Goal: Task Accomplishment & Management: Manage account settings

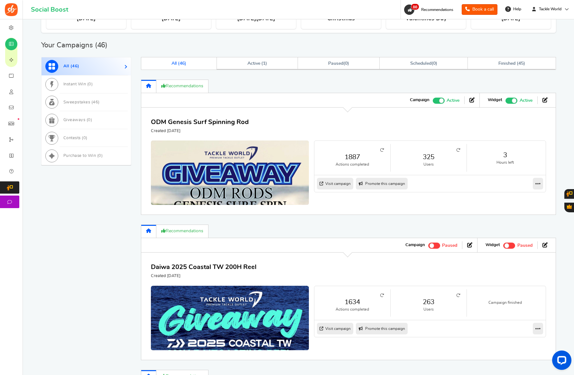
scroll to position [279, 0]
click at [540, 185] on icon at bounding box center [538, 184] width 5 height 6
click at [521, 209] on link "Clone" at bounding box center [518, 205] width 48 height 11
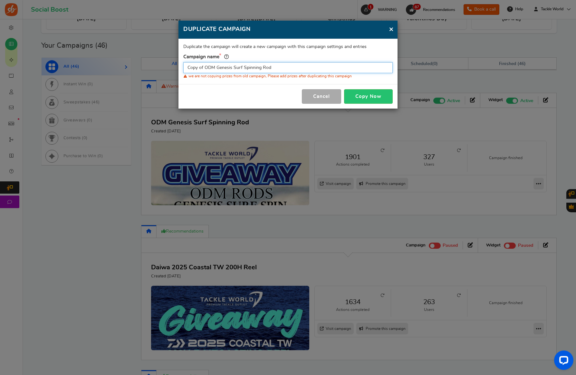
click at [321, 69] on input "Copy of ODM Genesis Surf Spinning Rod" at bounding box center [287, 67] width 209 height 11
click at [295, 66] on input "Copy of ODM Genesis Surf Spinning Rod" at bounding box center [287, 67] width 209 height 11
paste input "entury ProTogger Cast"
type input "Century ProTogger Casting Rod"
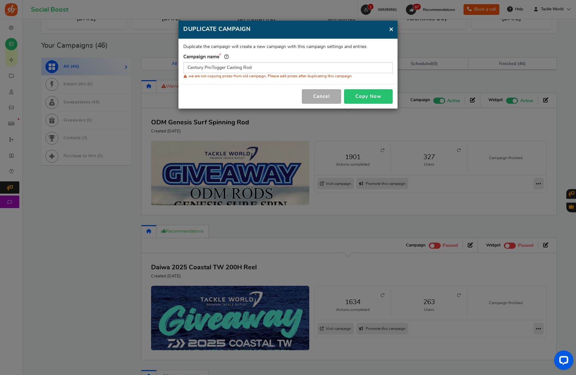
click at [375, 100] on button "Copy Now" at bounding box center [368, 96] width 49 height 14
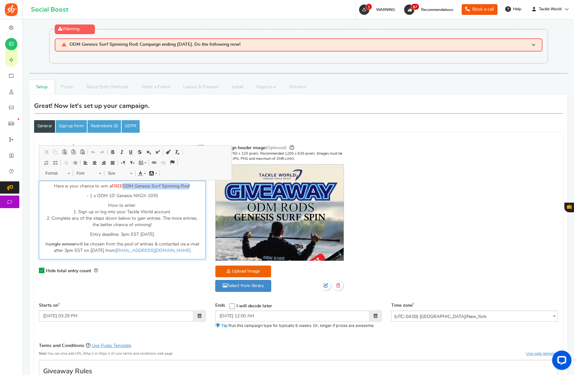
drag, startPoint x: 125, startPoint y: 187, endPoint x: 189, endPoint y: 186, distance: 64.4
click at [189, 186] on p "Here is your chance to win a FREE ODM Genesis Surf Spinning Rod!" at bounding box center [122, 186] width 158 height 6
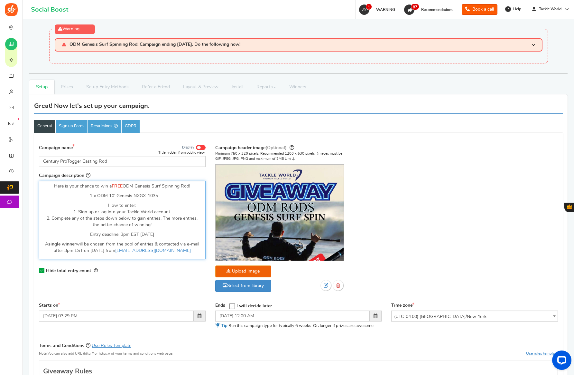
click at [180, 200] on div "Here is your chance to win a FREE ODM Genesis Surf Spinning Rod! - 1 x ODM 10' …" at bounding box center [122, 220] width 167 height 79
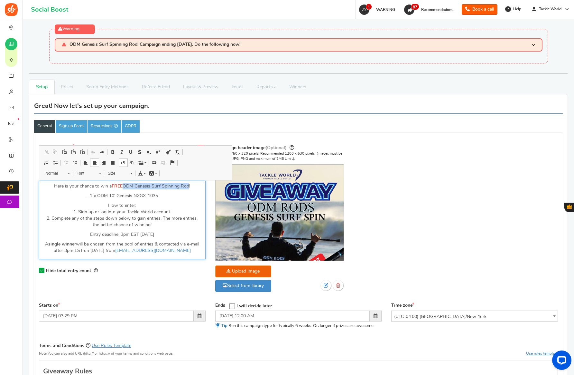
drag, startPoint x: 190, startPoint y: 186, endPoint x: 125, endPoint y: 186, distance: 64.7
click at [125, 186] on p "Here is your chance to win a FREE ODM Genesis Surf Spinning Rod!" at bounding box center [122, 186] width 158 height 6
drag, startPoint x: 164, startPoint y: 196, endPoint x: 99, endPoint y: 196, distance: 65.7
click at [98, 196] on p "- 1 x ODM 10' Genesis NXGX-1035" at bounding box center [122, 196] width 158 height 6
click at [166, 217] on p "How to enter: 1. Sign up or log into your Tackle World account. 2. Complete any…" at bounding box center [122, 215] width 158 height 26
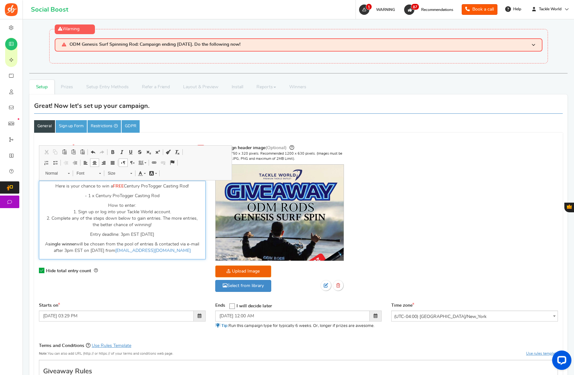
click at [141, 233] on p "Entry deadline: 3pm EST [DATE]" at bounding box center [122, 234] width 158 height 6
click at [114, 227] on p "How to enter: 1. Sign up or log into your Tackle World account. 2. Complete any…" at bounding box center [122, 215] width 158 height 26
click at [119, 250] on p "A single winner will be chosen from the pool of entries & contacted via e-mail …" at bounding box center [122, 247] width 158 height 13
click at [107, 251] on p "A single winner will be chosen from the pool of entries & contacted via e-mail …" at bounding box center [122, 247] width 158 height 13
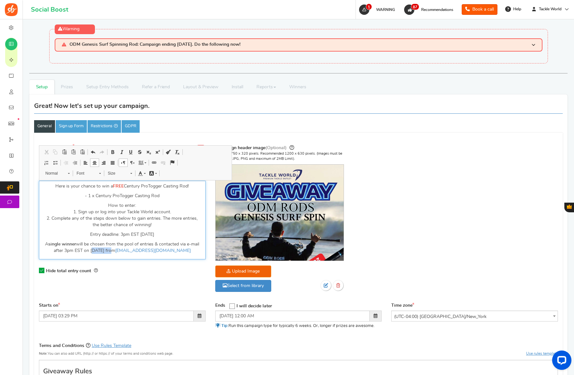
click at [107, 251] on p "A single winner will be chosen from the pool of entries & contacted via e-mail …" at bounding box center [122, 247] width 158 height 13
click at [143, 271] on div "Hide total entry count" at bounding box center [122, 270] width 167 height 13
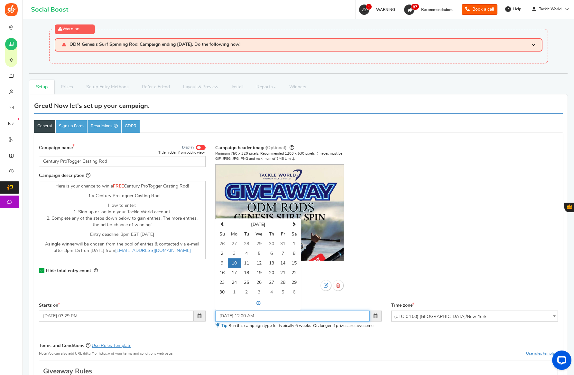
drag, startPoint x: 261, startPoint y: 315, endPoint x: 198, endPoint y: 239, distance: 97.9
click at [261, 315] on input "[DATE] 12:00 AM" at bounding box center [292, 315] width 155 height 11
click at [221, 223] on span at bounding box center [222, 224] width 4 height 4
click at [230, 255] on td "6" at bounding box center [234, 254] width 13 height 10
click at [254, 306] on span at bounding box center [258, 303] width 83 height 10
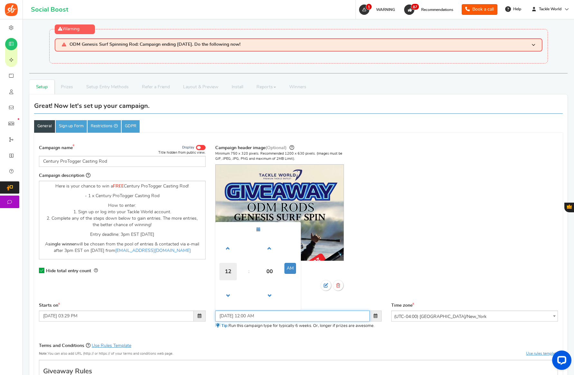
click at [231, 268] on span "12" at bounding box center [228, 271] width 17 height 17
click at [291, 253] on td "03" at bounding box center [289, 257] width 21 height 21
click at [289, 268] on button "AM" at bounding box center [291, 268] width 12 height 11
type input "[DATE] 03:00 PM"
click at [315, 299] on div "Campaign header image (Optional) Minimum 750 x 320 pixels. Recommended 1200 x 6…" at bounding box center [299, 223] width 176 height 159
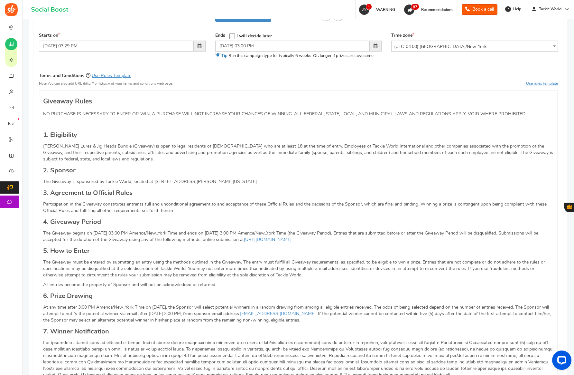
scroll to position [270, 0]
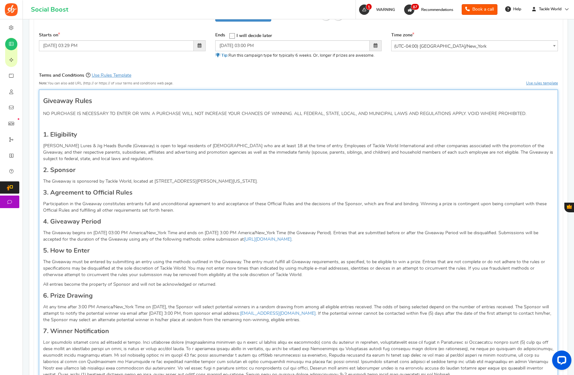
click at [100, 232] on p "The Giveaway begins on [DATE] 03:00 PM America/New_York Time and ends on [DATE]…" at bounding box center [298, 236] width 511 height 13
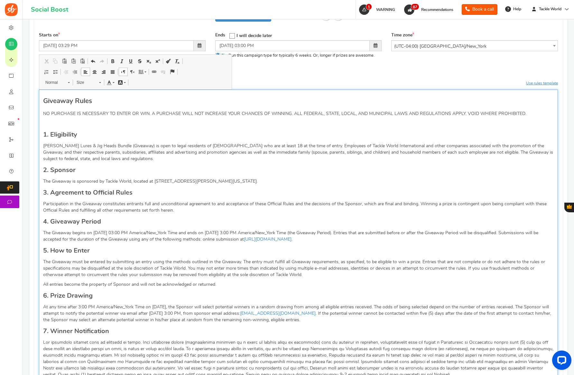
click at [219, 233] on p "The Giveaway begins on [DATE] 03:00 PM America/New_York Time and ends on [DATE]…" at bounding box center [298, 236] width 511 height 13
click at [161, 306] on p "At any time after 3:00 PM America/New_York Time on [DATE], the Sponsor will sel…" at bounding box center [298, 313] width 511 height 19
click at [160, 311] on p "At any time after 3:00 PM America/New_York Time on [DATE], the Sponsor will sel…" at bounding box center [298, 313] width 511 height 19
click at [183, 323] on div "Giveaway Rules NO PURCHASE IS NECESSARY TO ENTER OR WIN. A PURCHASE WILL NOT IN…" at bounding box center [298, 377] width 519 height 574
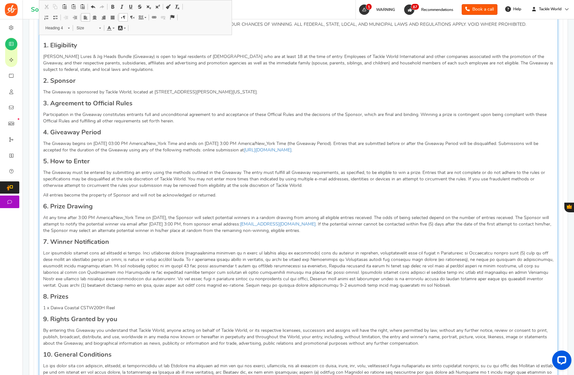
scroll to position [366, 0]
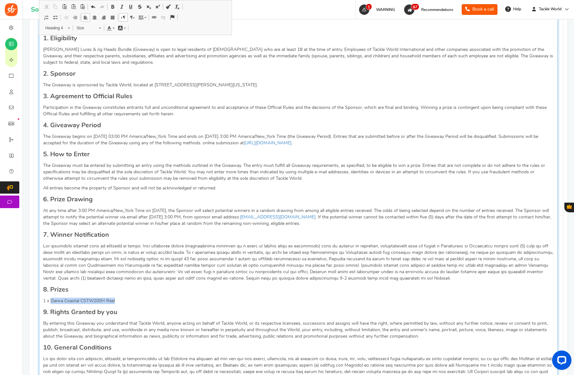
drag, startPoint x: 112, startPoint y: 299, endPoint x: 90, endPoint y: 293, distance: 23.3
click at [51, 301] on p "1 x Daiwa Coastal CSTW200H Reel" at bounding box center [298, 301] width 511 height 6
click at [148, 293] on h4 "8. Prizes" at bounding box center [298, 290] width 511 height 10
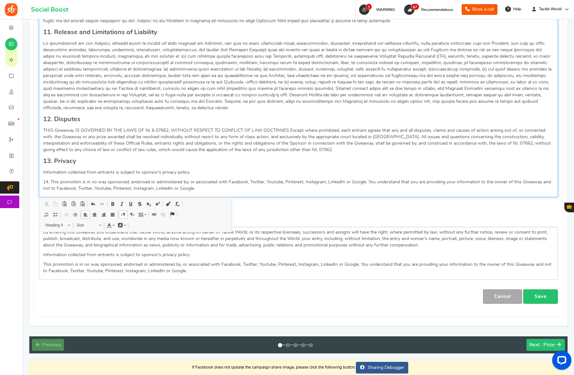
scroll to position [768, 0]
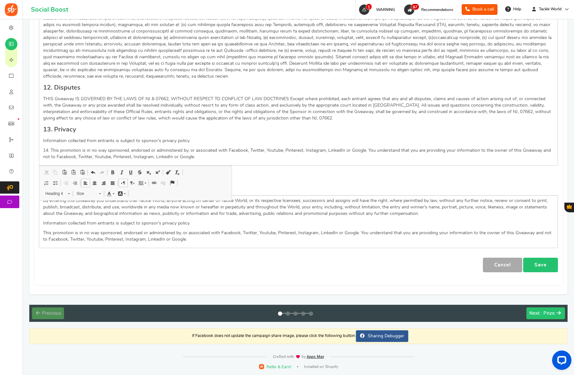
drag, startPoint x: 537, startPoint y: 267, endPoint x: 539, endPoint y: 270, distance: 3.8
click at [537, 267] on link "Save" at bounding box center [541, 265] width 35 height 14
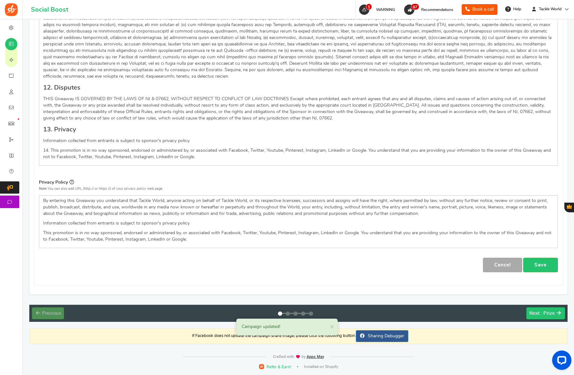
click at [546, 312] on span ": Prize" at bounding box center [548, 313] width 14 height 5
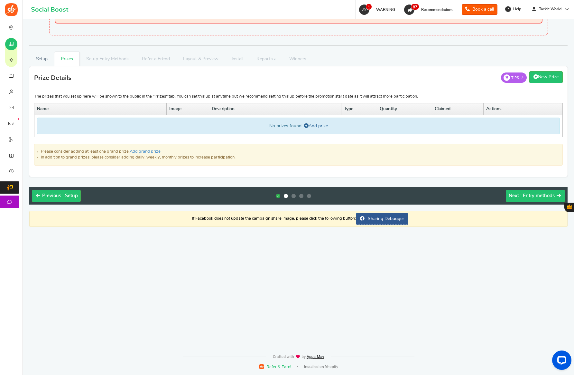
click at [315, 128] on link "Add prize" at bounding box center [316, 126] width 24 height 5
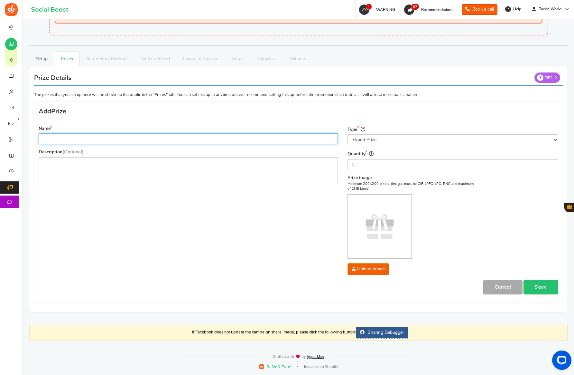
click at [253, 140] on input "Name" at bounding box center [188, 138] width 299 height 11
paste input "Century ProTogger Casting Rod"
type input "Century ProTogger Casting Rod"
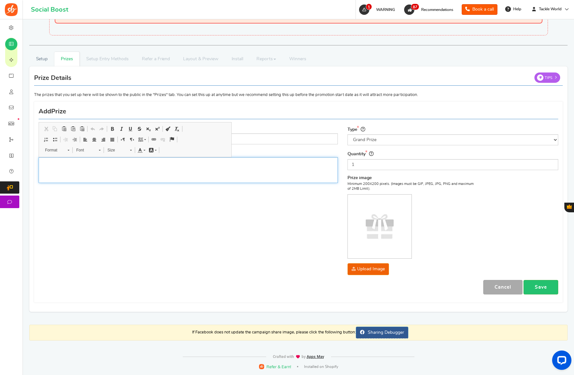
click at [201, 172] on div "Editor, prize_description" at bounding box center [188, 170] width 299 height 26
click at [535, 285] on link "Save" at bounding box center [541, 287] width 35 height 14
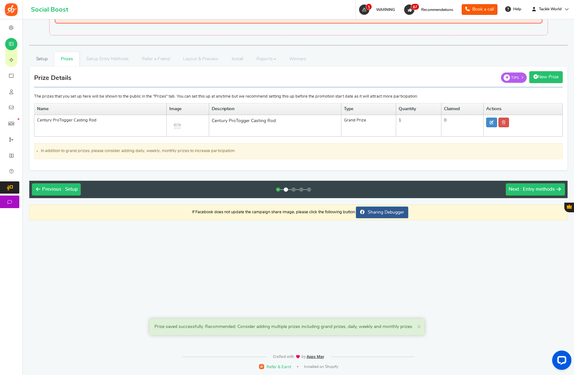
click at [532, 196] on div "Previous : Setup Next : Entry methods" at bounding box center [298, 189] width 539 height 17
click at [527, 188] on span ": Entry methods" at bounding box center [538, 189] width 34 height 5
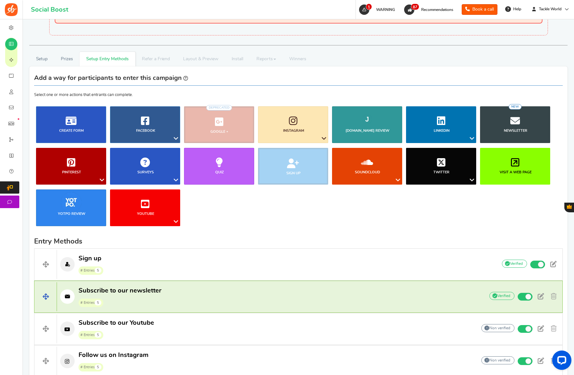
scroll to position [277, 0]
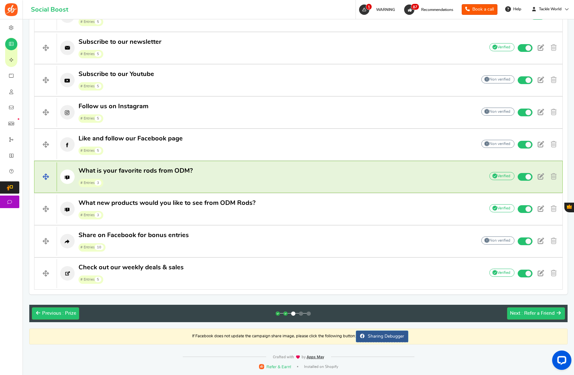
click at [216, 181] on p "What is your favorite rods from ODM? # Entries 3" at bounding box center [268, 176] width 422 height 21
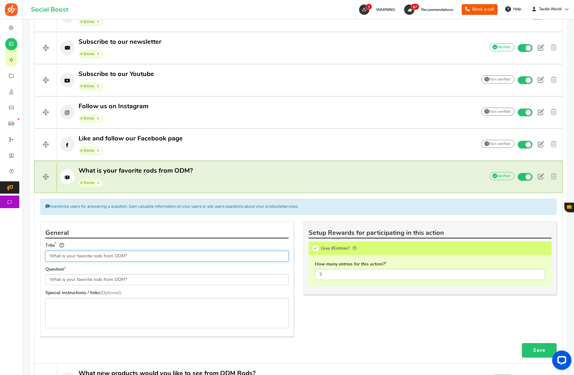
click at [119, 253] on input "What is your favorite rods from ODM?" at bounding box center [166, 256] width 243 height 11
type input "What is your favorite rods from Century Rods?"
click at [116, 276] on input "What is your favorite rods from ODM?" at bounding box center [166, 279] width 243 height 11
click at [117, 279] on input "What is your favorite rods from ODM?" at bounding box center [166, 279] width 243 height 11
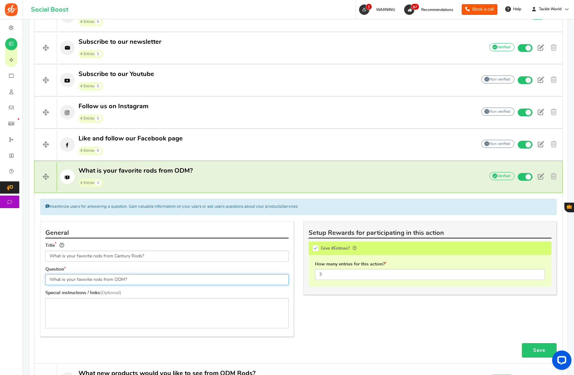
click at [117, 279] on input "What is your favorite rods from ODM?" at bounding box center [166, 279] width 243 height 11
type input "What is your favorite rods from Century Rods?"
click at [416, 346] on div "Save" at bounding box center [298, 350] width 527 height 14
click at [543, 352] on link "Save" at bounding box center [539, 350] width 35 height 14
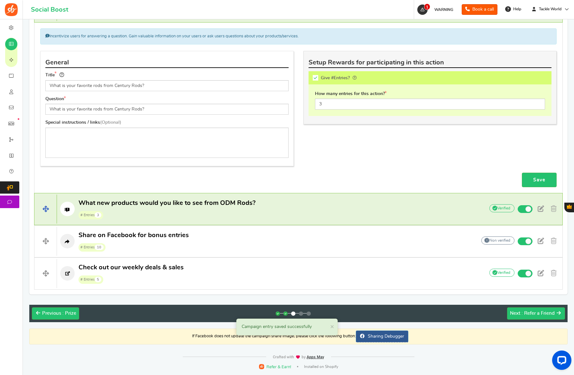
click at [203, 204] on span "What new products would you like to see from ODM Rods?" at bounding box center [167, 203] width 177 height 6
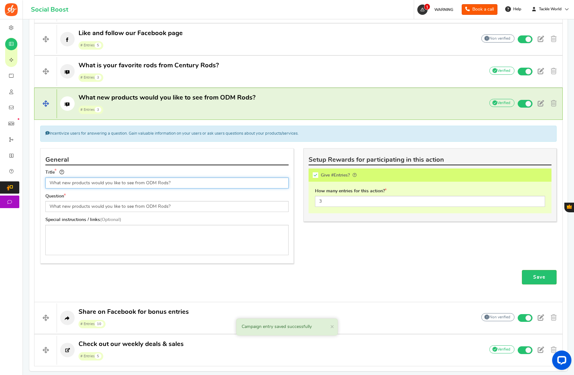
scroll to position [434, 0]
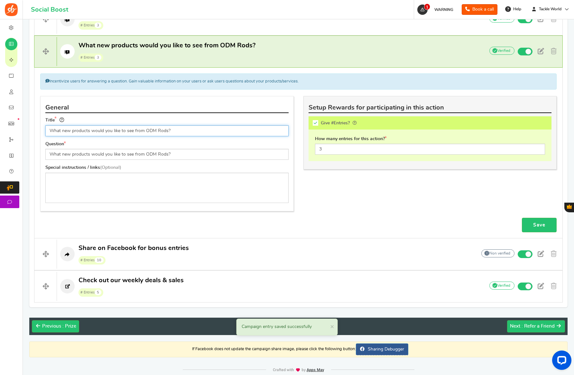
click at [150, 130] on input "What new products would you like to see from ODM Rods?" at bounding box center [166, 130] width 243 height 11
type input "What new products would you like to see from Century Rods?"
click at [147, 155] on input "What new products would you like to see from ODM Rods?" at bounding box center [166, 154] width 243 height 11
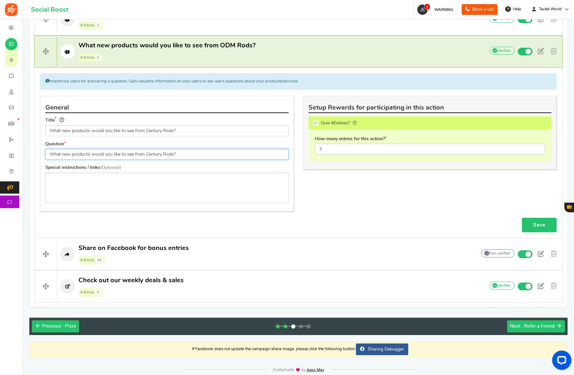
type input "What new products would you like to see from Century Rods?"
click at [537, 224] on link "Save" at bounding box center [539, 225] width 35 height 14
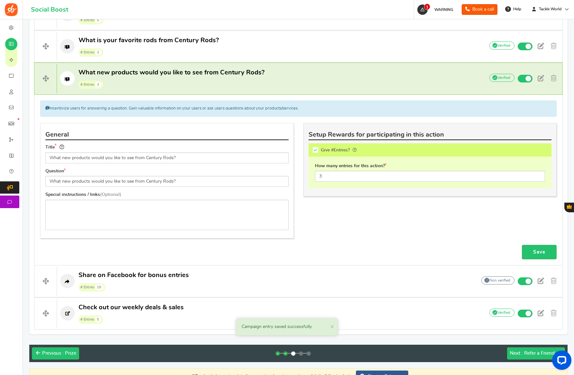
scroll to position [402, 0]
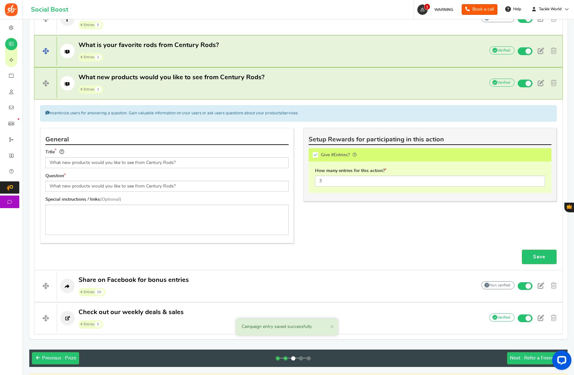
click at [219, 52] on p "What is your favorite rods from Century Rods? # Entries 3" at bounding box center [268, 51] width 422 height 21
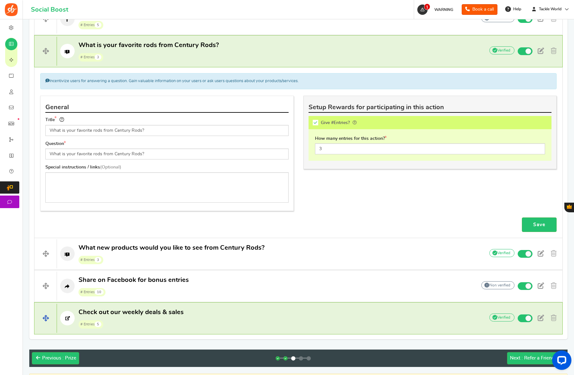
click at [189, 307] on h4 "Check out our weekly deals & sales # Entries 5 Add Your API credentials Non ver…" at bounding box center [298, 318] width 529 height 32
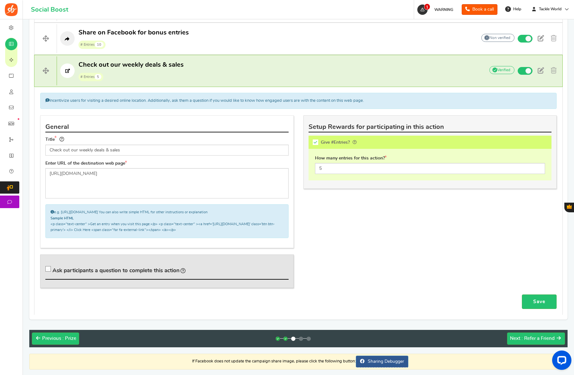
click at [163, 43] on span "# Entries 10" at bounding box center [134, 44] width 110 height 10
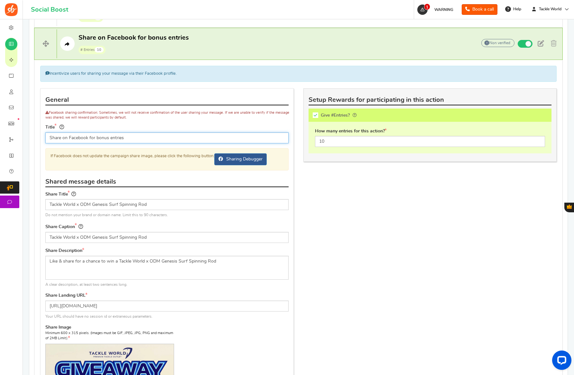
scroll to position [474, 0]
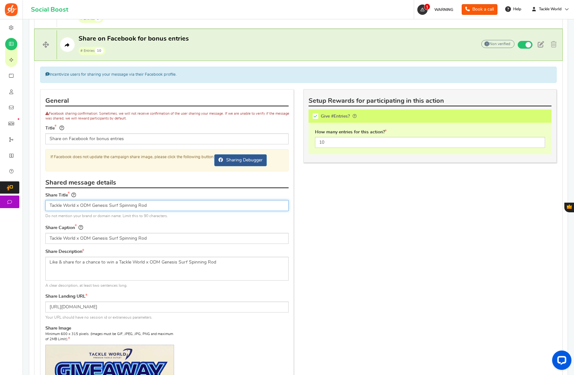
drag, startPoint x: 114, startPoint y: 205, endPoint x: 179, endPoint y: 208, distance: 65.5
click at [179, 208] on input "Tackle World x ODM Genesis Surf Spinning Rod" at bounding box center [166, 205] width 243 height 11
paste input "Century ProTogger Cast"
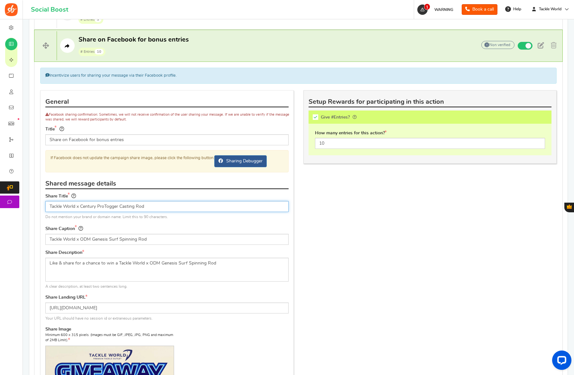
type input "Tackle World x Century ProTogger Casting Rod"
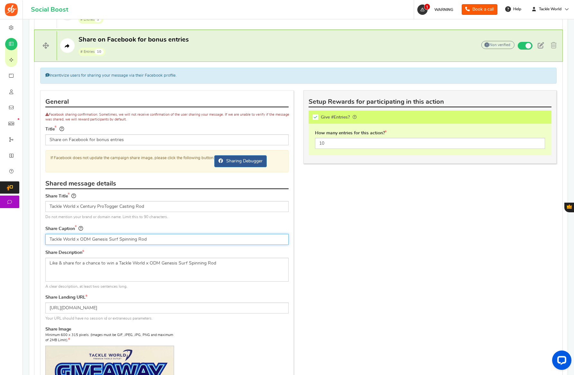
drag, startPoint x: 80, startPoint y: 239, endPoint x: 223, endPoint y: 248, distance: 142.6
click at [223, 248] on div "Share Caption Tackle World x ODM Genesis Surf Spinning Rod" at bounding box center [167, 237] width 253 height 25
paste input "Century ProTogger Cast"
type input "Tackle World x Century ProTogger Casting Rod"
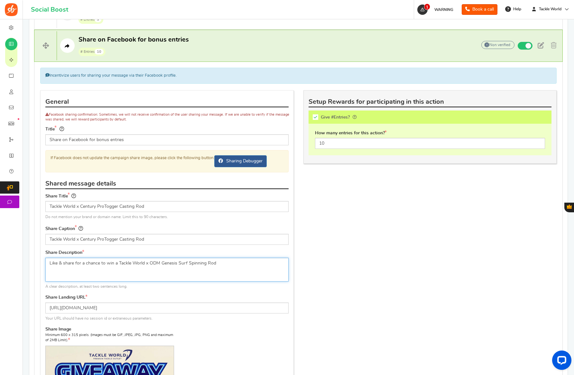
drag, startPoint x: 149, startPoint y: 263, endPoint x: 274, endPoint y: 267, distance: 124.4
click at [274, 267] on textarea "Like & share for a chance to win a Tackle World x ODM Genesis Surf Spinning Rod" at bounding box center [166, 270] width 243 height 24
paste textarea "Century ProTogger Cast"
type textarea "Like & share for a chance to win a Tackle World x Century ProTogger Casting Rod"
click at [277, 231] on div "Share Caption Tackle World x Century ProTogger Casting Rod" at bounding box center [166, 235] width 243 height 20
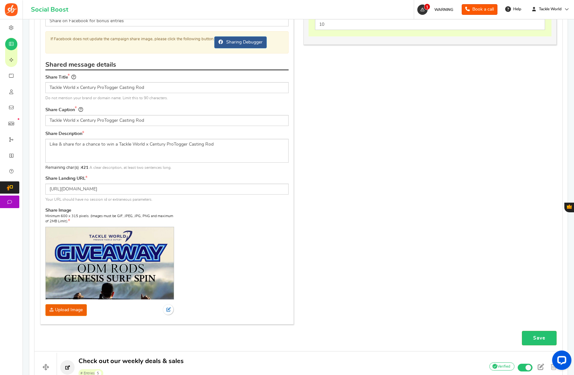
scroll to position [684, 0]
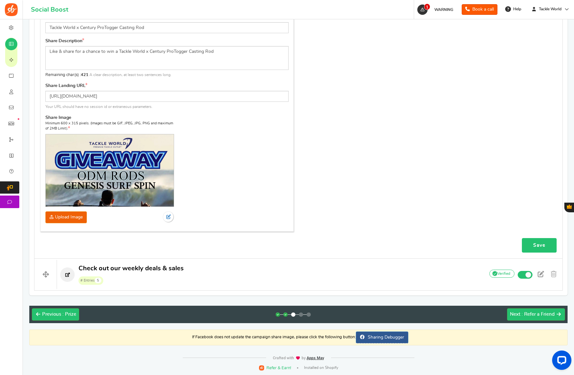
click at [530, 244] on link "Save" at bounding box center [539, 245] width 35 height 14
click at [532, 319] on button "Next : Refer a Friend" at bounding box center [537, 314] width 58 height 12
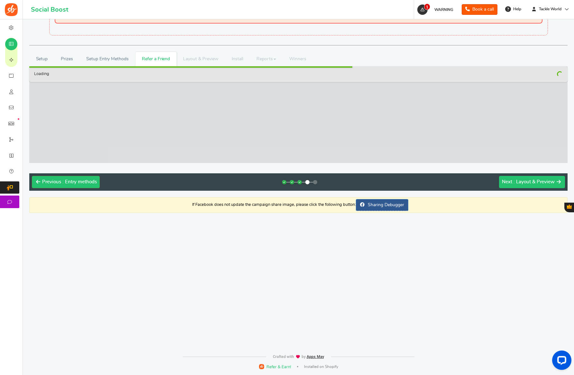
scroll to position [28, 0]
click at [502, 180] on button "Next : Layout & Preview" at bounding box center [532, 182] width 66 height 12
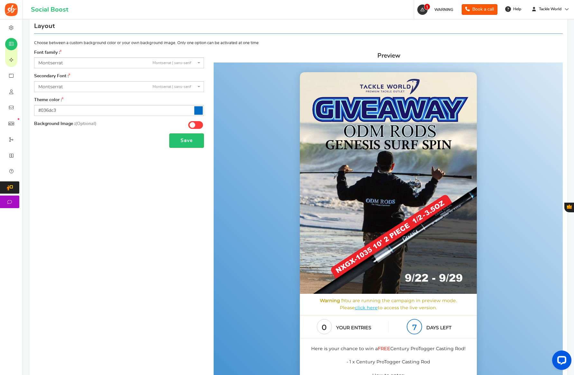
scroll to position [0, 0]
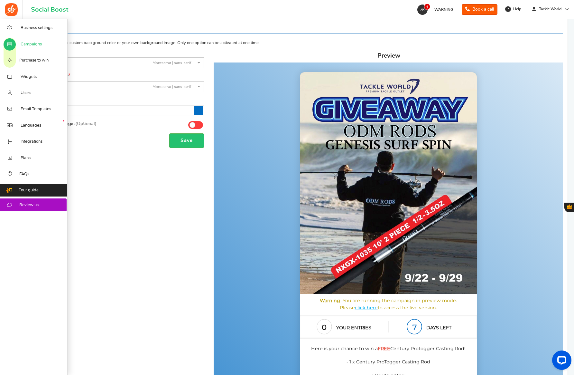
click at [21, 42] on span "Campaigns" at bounding box center [31, 45] width 21 height 6
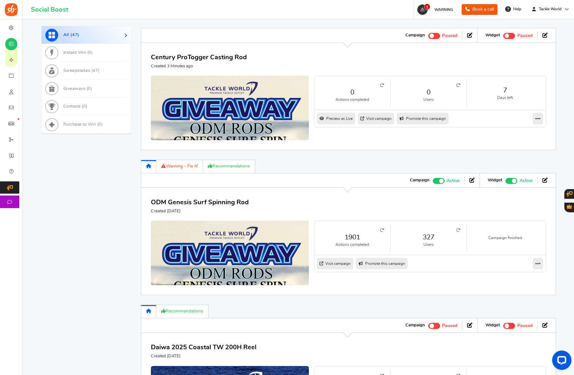
scroll to position [423, 0]
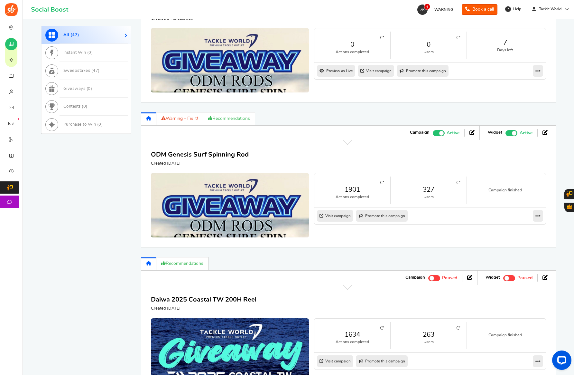
click at [432, 189] on link "327" at bounding box center [428, 189] width 63 height 9
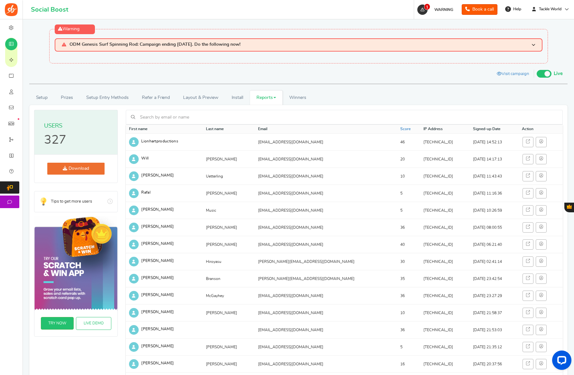
click at [263, 98] on link "Reports" at bounding box center [266, 97] width 33 height 14
click at [270, 130] on link "Entries" at bounding box center [276, 130] width 52 height 9
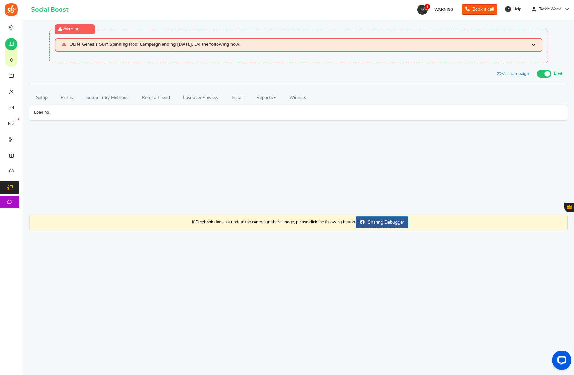
scroll to position [0, 0]
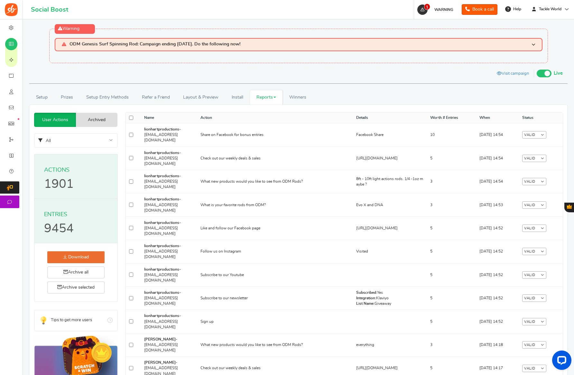
click at [113, 171] on hgroup "Actions Actions 1901" at bounding box center [75, 176] width 83 height 44
click at [258, 99] on link "Reports" at bounding box center [266, 97] width 33 height 14
click at [261, 117] on link "Users" at bounding box center [276, 120] width 52 height 9
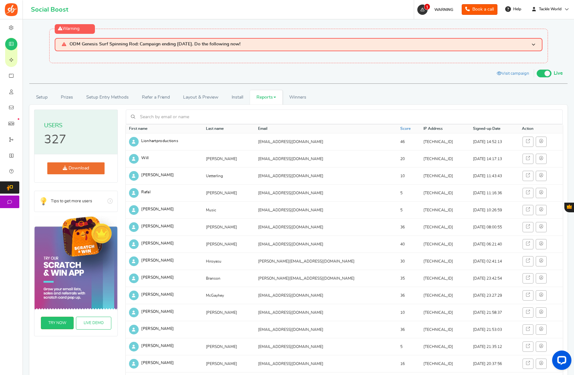
click at [89, 167] on link "Download" at bounding box center [75, 168] width 57 height 12
click at [12, 43] on icon at bounding box center [11, 44] width 6 height 5
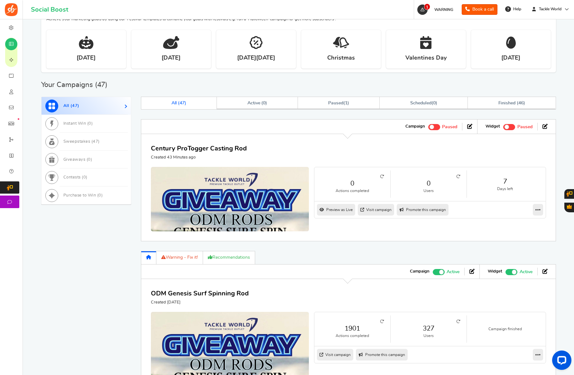
scroll to position [324, 0]
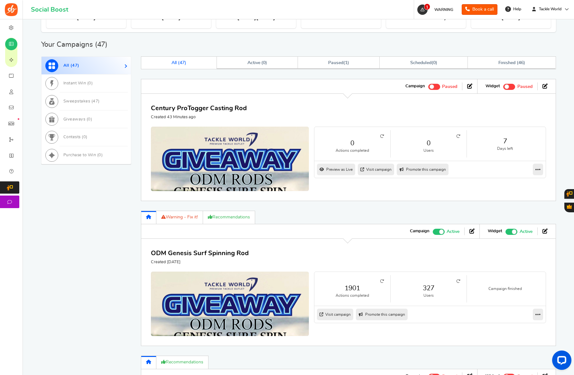
click at [440, 232] on span at bounding box center [442, 231] width 5 height 5
click at [433, 232] on input "Active Paused" at bounding box center [433, 231] width 0 height 4
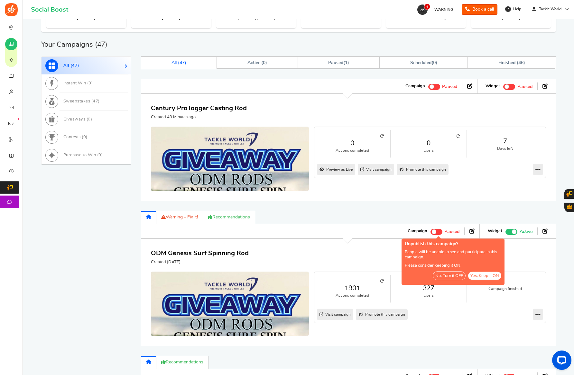
click at [447, 273] on button "No, Turn it OFF" at bounding box center [449, 275] width 33 height 9
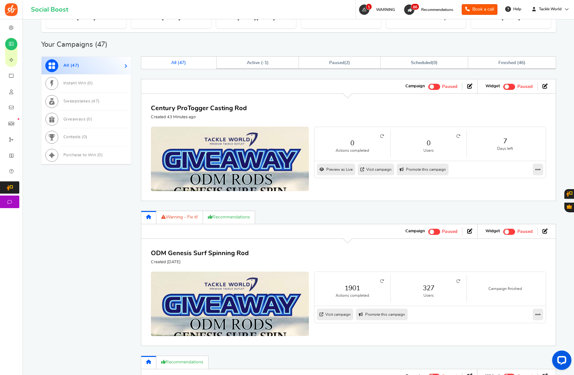
click at [438, 87] on span at bounding box center [435, 87] width 12 height 6
click at [429, 87] on input "Active Paused" at bounding box center [429, 86] width 0 height 4
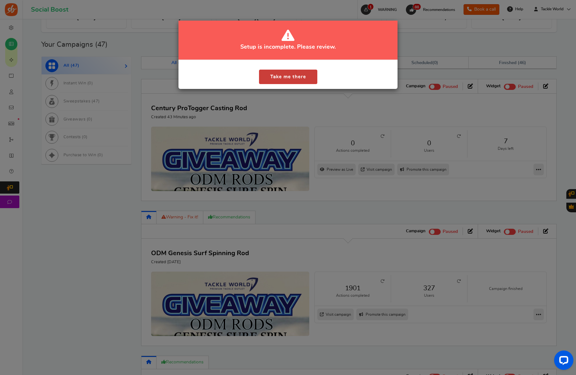
click at [289, 77] on button "Take me there" at bounding box center [288, 77] width 58 height 14
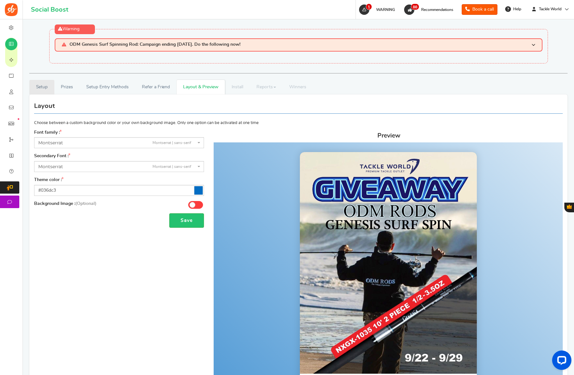
click at [38, 85] on link "Setup" at bounding box center [41, 87] width 25 height 14
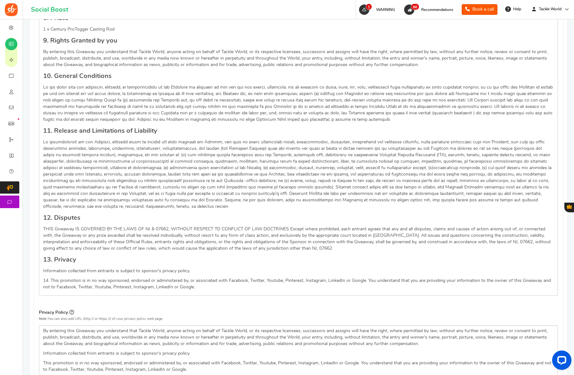
scroll to position [768, 0]
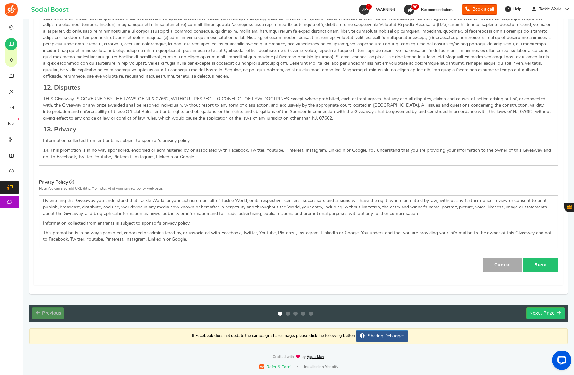
click at [555, 258] on link "Save" at bounding box center [541, 265] width 35 height 14
click at [541, 312] on div "Next : Prize" at bounding box center [542, 313] width 25 height 6
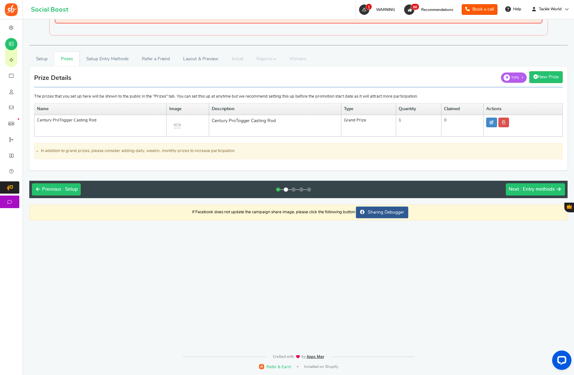
scroll to position [28, 0]
click at [487, 121] on link at bounding box center [492, 123] width 11 height 10
type input "Century ProTogger Casting Rod"
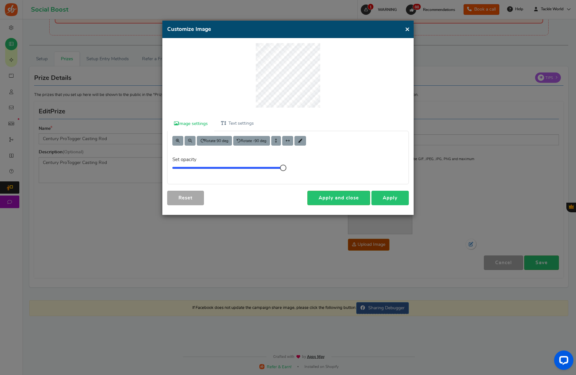
click at [388, 202] on link "Apply" at bounding box center [389, 198] width 37 height 14
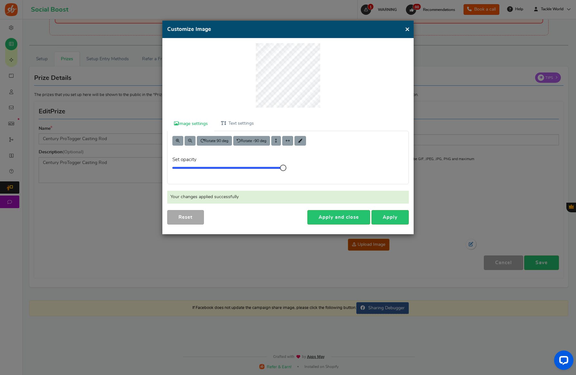
click at [407, 29] on button "×" at bounding box center [407, 29] width 5 height 8
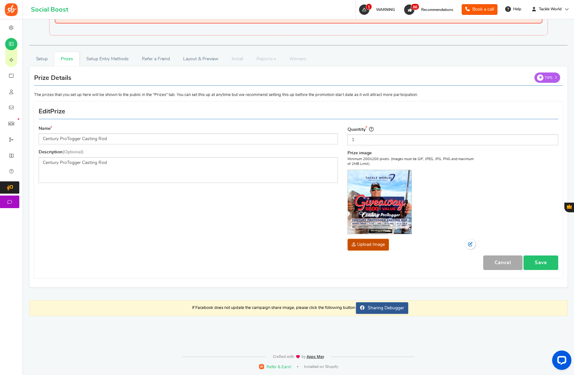
click at [532, 263] on link "Save" at bounding box center [541, 262] width 35 height 14
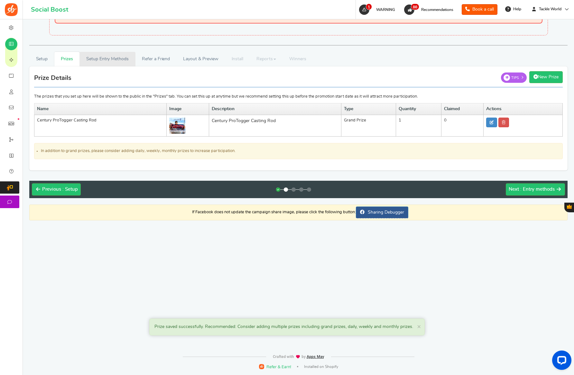
click at [104, 60] on link "Setup Entry Methods" at bounding box center [108, 59] width 56 height 14
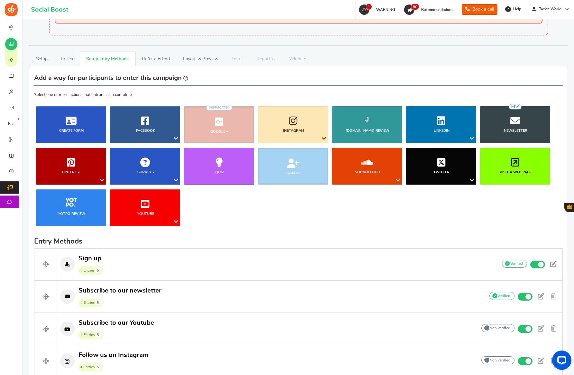
scroll to position [277, 0]
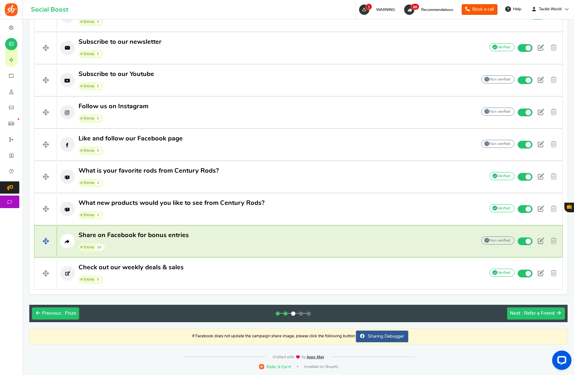
click at [170, 235] on span "Share on Facebook for bonus entries" at bounding box center [134, 235] width 110 height 6
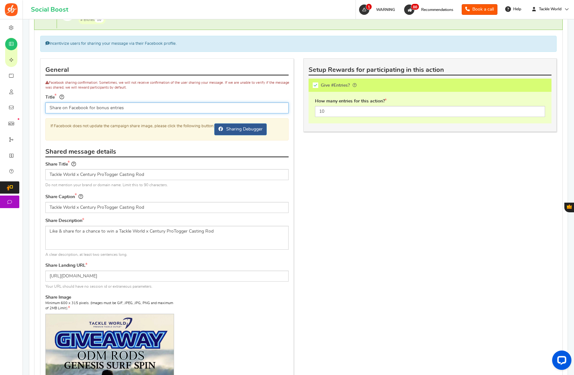
scroll to position [654, 0]
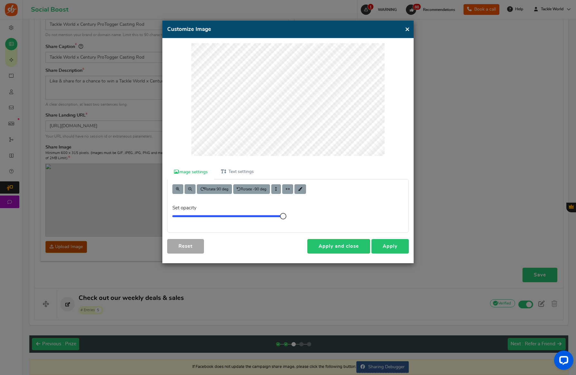
click at [393, 243] on link "Apply" at bounding box center [389, 246] width 37 height 14
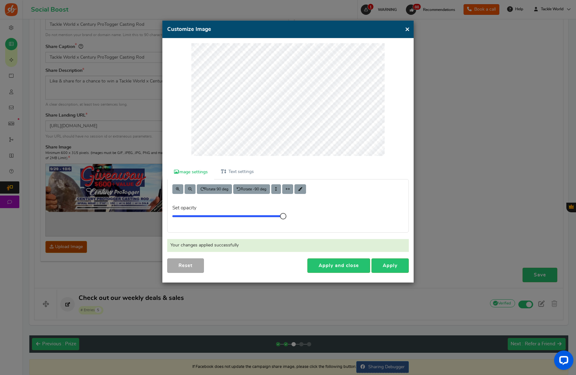
click at [406, 29] on button "×" at bounding box center [407, 29] width 5 height 8
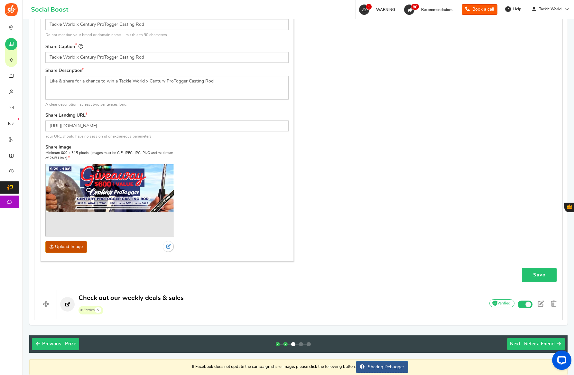
click at [547, 276] on link "Save" at bounding box center [539, 275] width 35 height 14
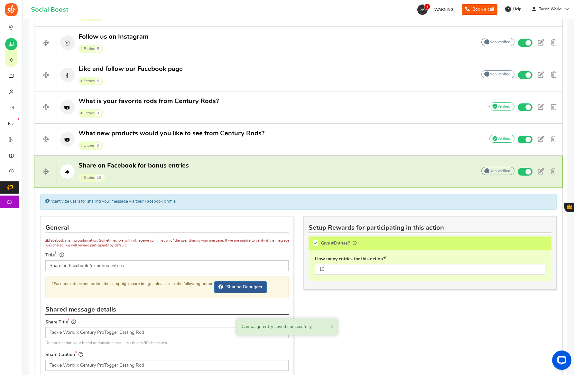
scroll to position [402, 0]
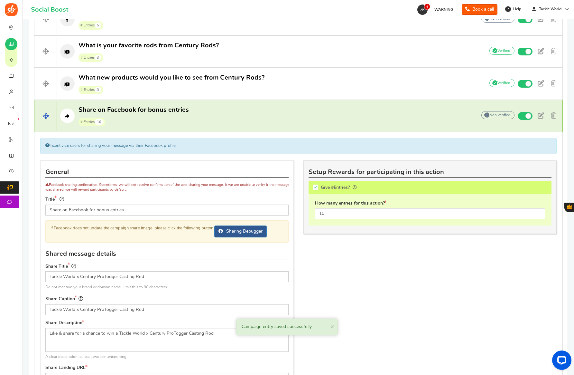
click at [233, 119] on p "Share on Facebook for bonus entries # Entries 10" at bounding box center [263, 116] width 413 height 21
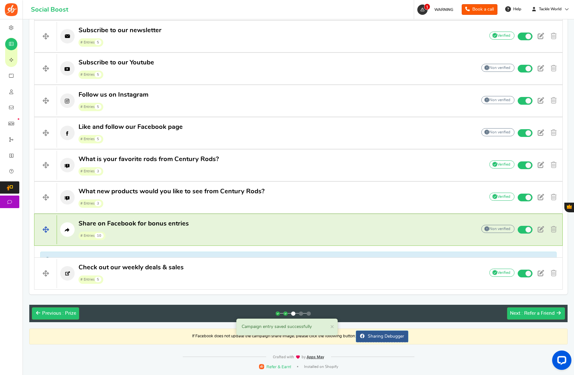
scroll to position [277, 0]
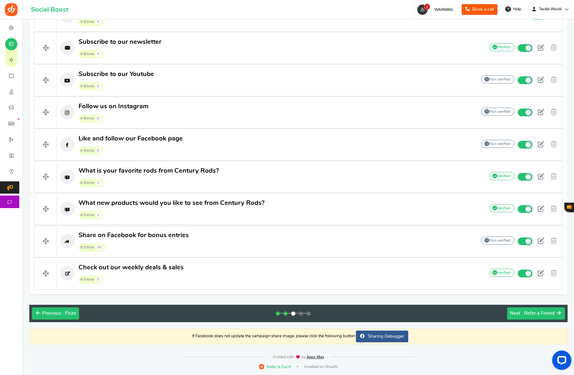
click at [519, 309] on button "Next : Refer a Friend" at bounding box center [537, 313] width 58 height 12
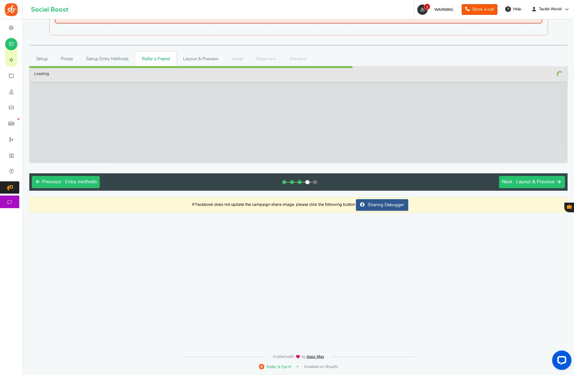
scroll to position [28, 0]
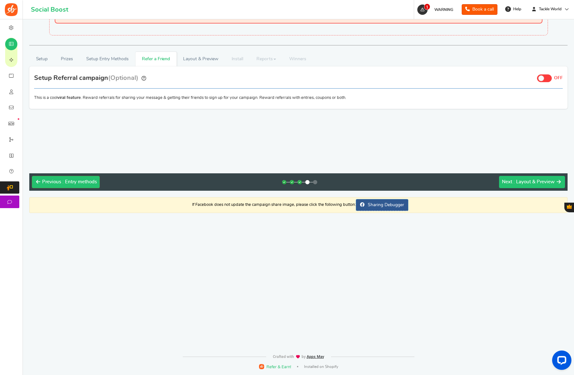
click at [539, 187] on button "Next : Layout & Preview" at bounding box center [532, 182] width 66 height 12
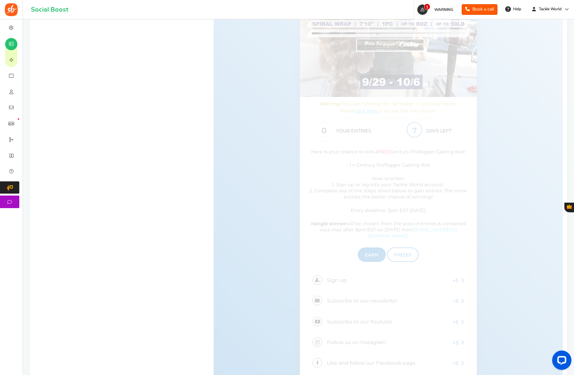
scroll to position [0, 0]
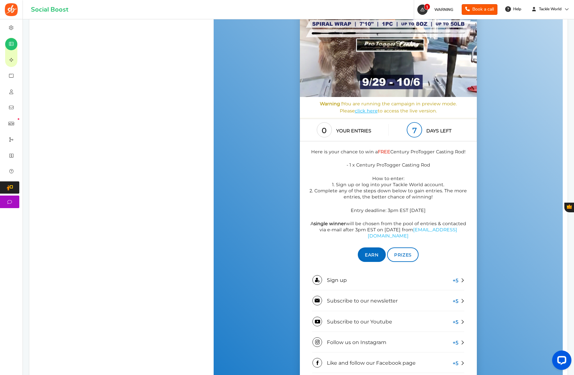
click at [376, 193] on p "How to enter: 1. Sign up or log into your Tackle World account. 2. Complete any…" at bounding box center [388, 188] width 163 height 25
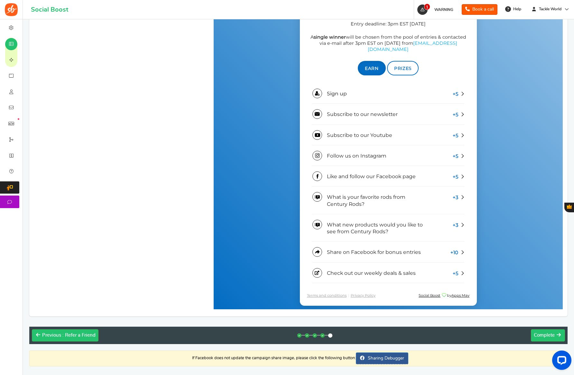
scroll to position [475, 0]
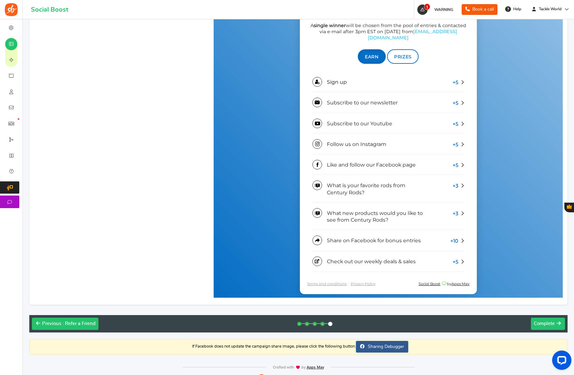
click at [549, 324] on span "Complete" at bounding box center [544, 323] width 21 height 5
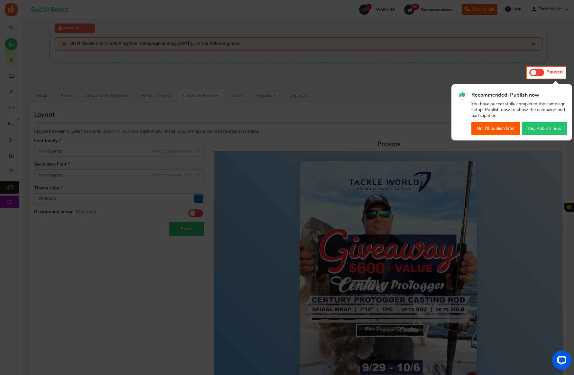
scroll to position [0, 0]
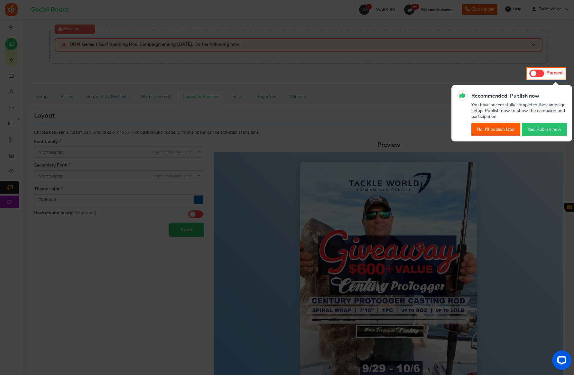
click at [538, 129] on button "Yes, Publish now" at bounding box center [544, 130] width 45 height 14
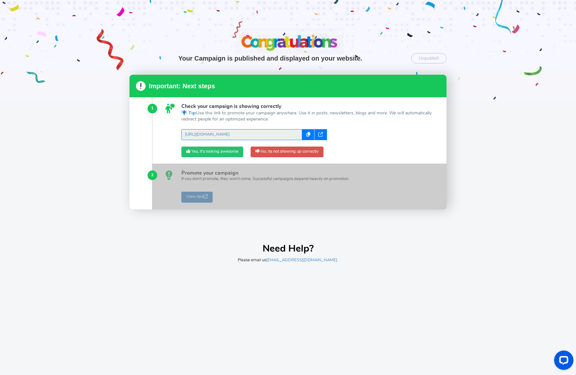
click at [204, 152] on link "Yes, it's looking awesome" at bounding box center [212, 152] width 62 height 11
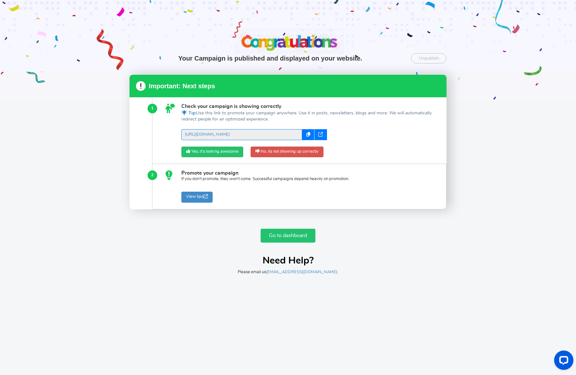
click at [284, 240] on link "Go to dashboard" at bounding box center [288, 236] width 55 height 14
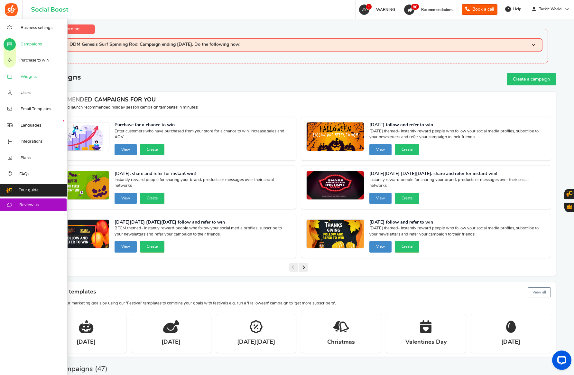
click at [26, 78] on span "Widgets" at bounding box center [29, 77] width 16 height 6
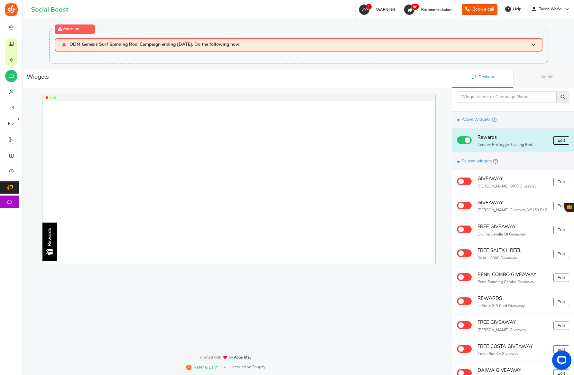
click at [557, 140] on link "Edit" at bounding box center [562, 140] width 16 height 8
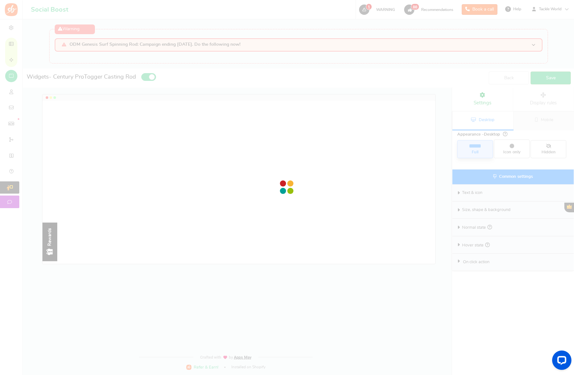
radio input "true"
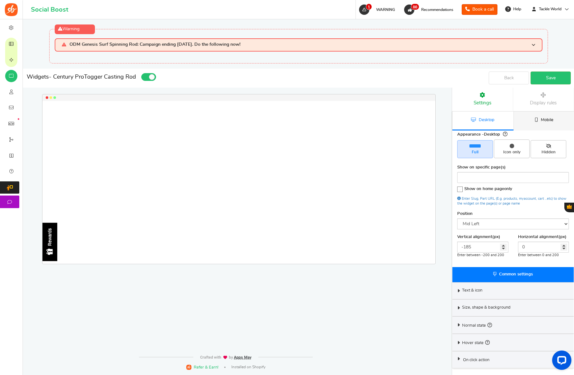
click at [534, 123] on link "Mobile" at bounding box center [544, 120] width 61 height 19
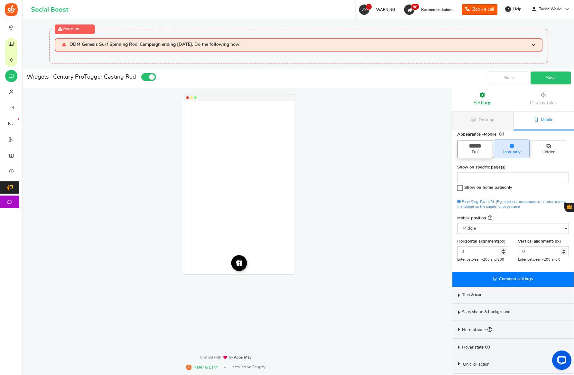
click at [487, 147] on span "Full" at bounding box center [476, 149] width 36 height 18
click at [480, 146] on input "Full" at bounding box center [478, 143] width 4 height 4
radio input "true"
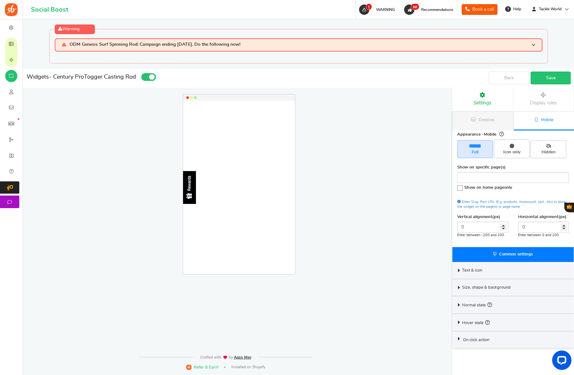
click at [564, 75] on link "Save" at bounding box center [551, 77] width 40 height 13
click at [487, 122] on span "Desktop" at bounding box center [487, 120] width 16 height 4
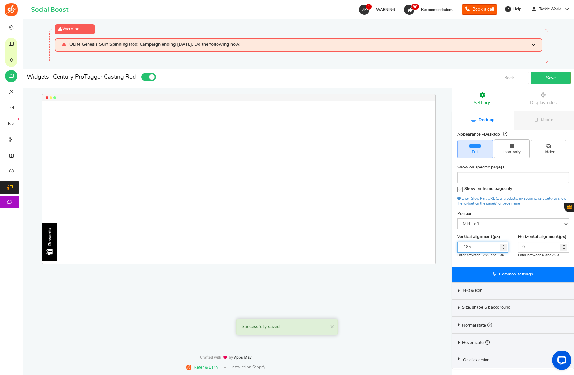
click at [478, 250] on input "-185" at bounding box center [483, 247] width 51 height 11
type input "0"
click at [552, 76] on link "Save" at bounding box center [551, 77] width 40 height 13
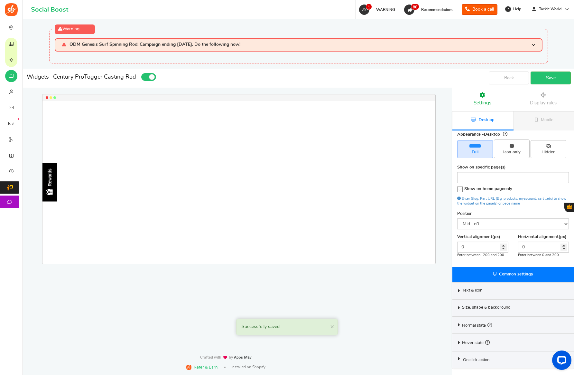
click at [479, 287] on div "Text & icon" at bounding box center [513, 290] width 121 height 17
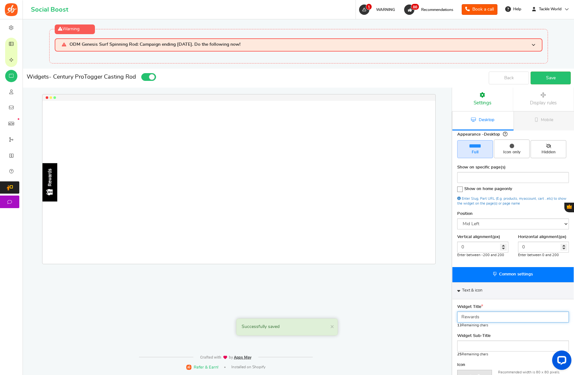
click at [481, 318] on input "Rewards" at bounding box center [514, 316] width 112 height 11
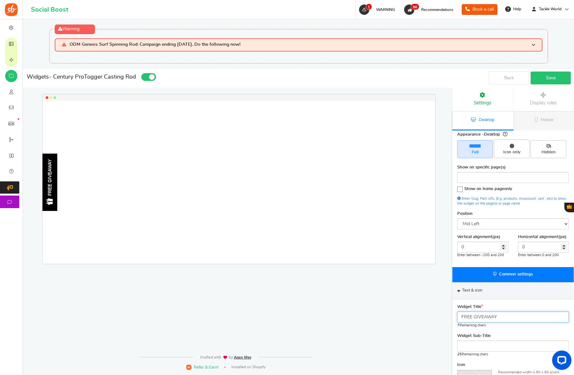
type input "FREE GIVEAWAY"
click at [554, 80] on link "Save" at bounding box center [551, 77] width 40 height 13
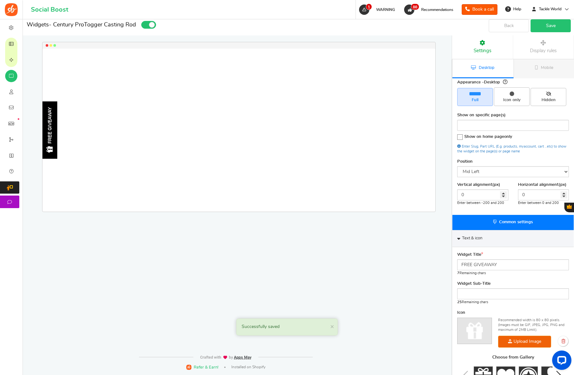
scroll to position [154, 0]
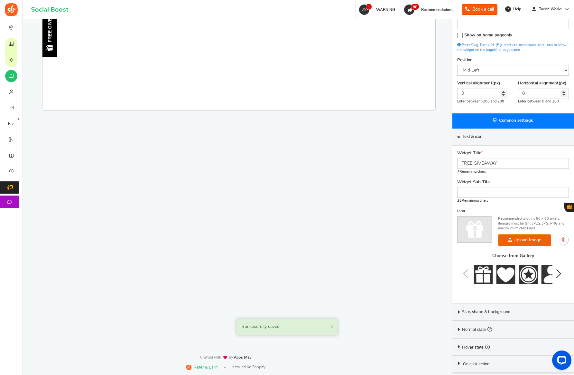
drag, startPoint x: 490, startPoint y: 302, endPoint x: 488, endPoint y: 308, distance: 6.4
click at [490, 302] on div "Widget Title FREE GIVEAWAY 7 Remaining chars Widget Sub-Title 25 Remaining char…" at bounding box center [513, 225] width 121 height 158
click at [488, 310] on span "Size, shape & background" at bounding box center [486, 312] width 49 height 6
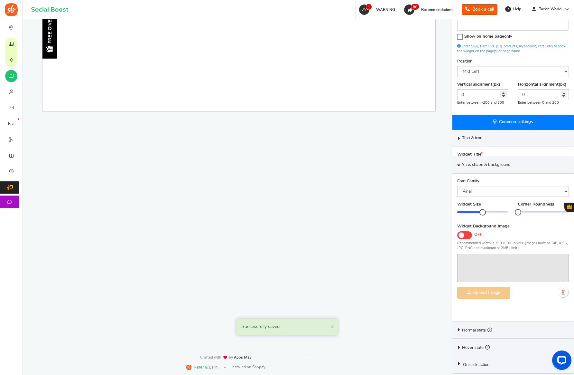
scroll to position [133, 0]
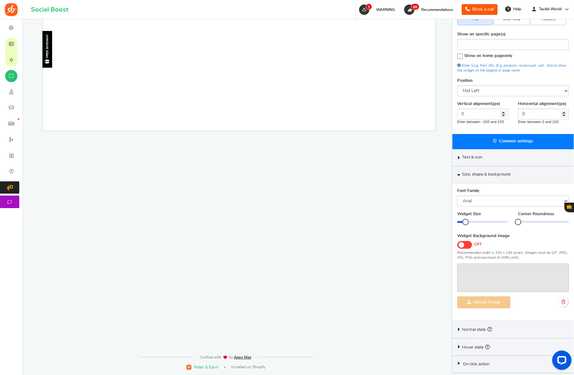
drag, startPoint x: 481, startPoint y: 222, endPoint x: 465, endPoint y: 221, distance: 16.2
click at [465, 221] on div at bounding box center [466, 222] width 6 height 6
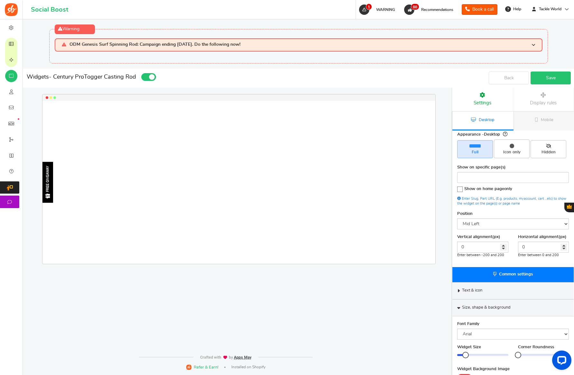
click at [545, 78] on link "Save" at bounding box center [551, 77] width 40 height 13
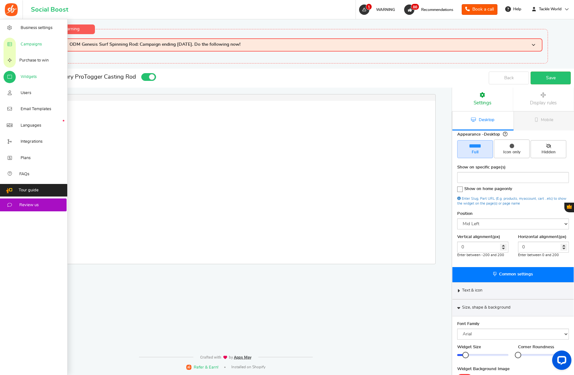
click at [13, 43] on icon at bounding box center [9, 44] width 6 height 5
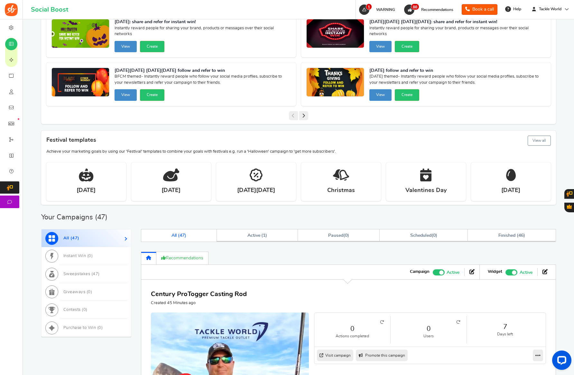
scroll to position [164, 0]
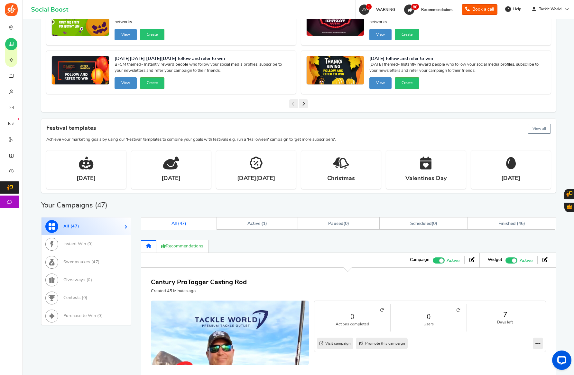
click at [431, 323] on small "Users" at bounding box center [428, 323] width 63 height 5
click at [431, 317] on link "0" at bounding box center [428, 316] width 63 height 9
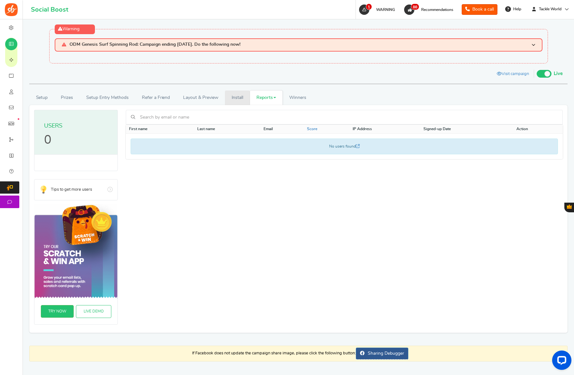
click at [247, 98] on link "Install" at bounding box center [237, 97] width 25 height 14
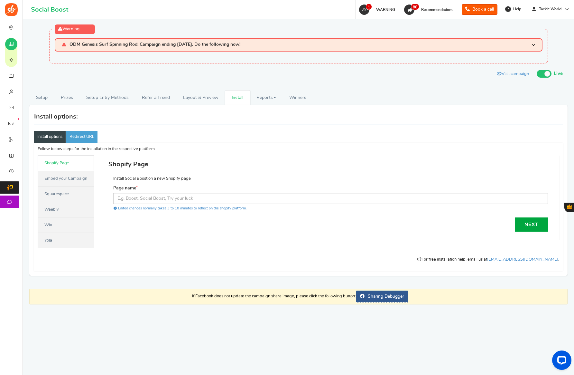
click at [68, 174] on link "Embed your Campaign" at bounding box center [66, 178] width 56 height 15
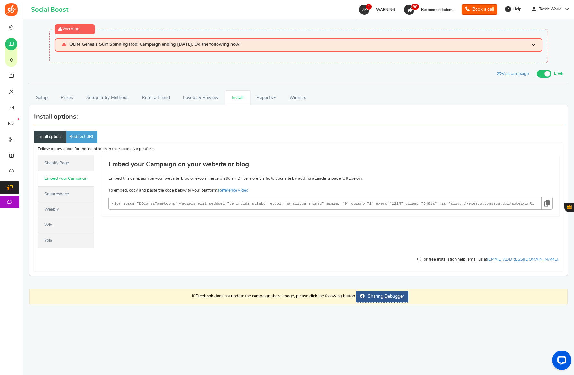
click at [544, 201] on link at bounding box center [547, 203] width 11 height 12
